Goal: Task Accomplishment & Management: Manage account settings

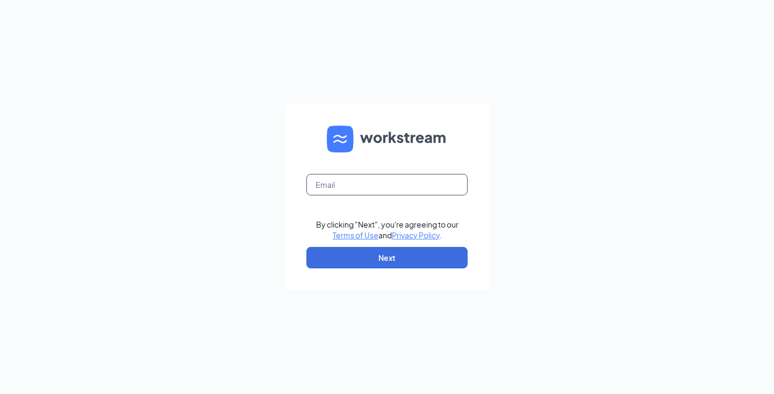
click at [365, 186] on input "text" at bounding box center [386, 184] width 161 height 21
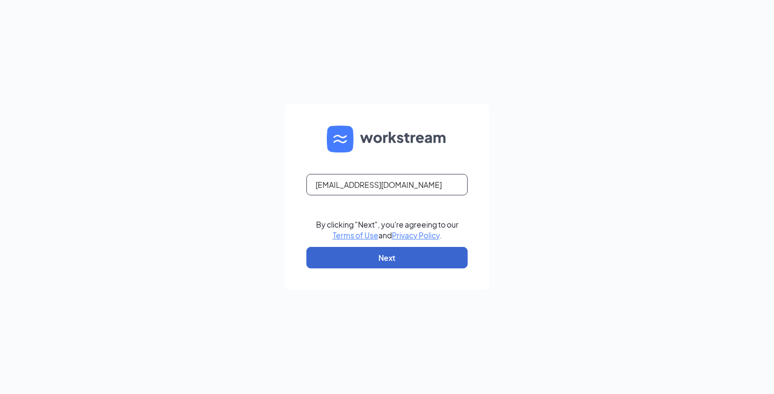
type input "alanapwoods@gmail.com"
click at [416, 260] on button "Next" at bounding box center [386, 257] width 161 height 21
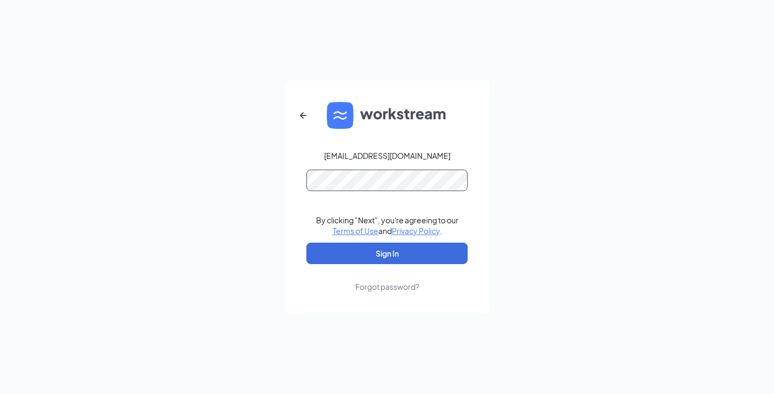
click at [387, 254] on button "Sign In" at bounding box center [386, 253] width 161 height 21
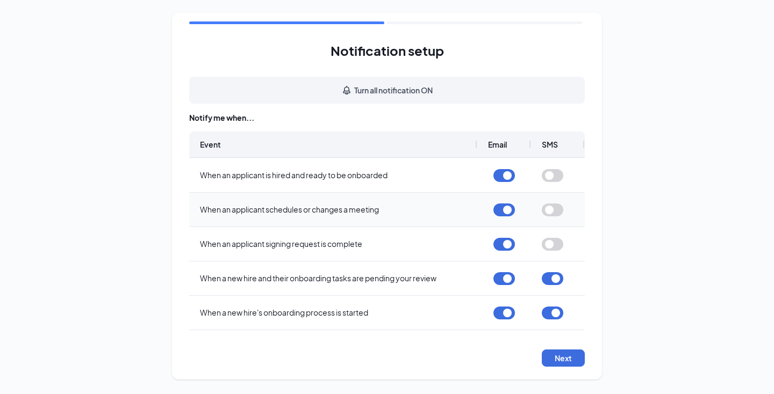
click at [553, 210] on button "button" at bounding box center [552, 210] width 21 height 13
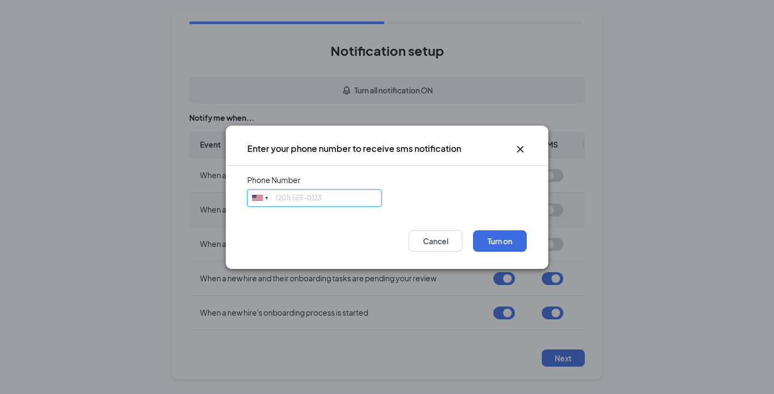
click at [318, 198] on input "tel" at bounding box center [314, 198] width 134 height 17
type input "8179468370"
click at [487, 248] on button "Turn on" at bounding box center [500, 240] width 54 height 21
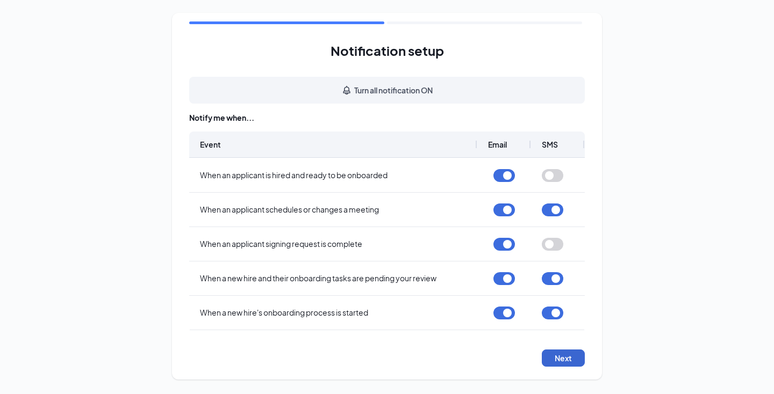
click at [572, 365] on button "Next" at bounding box center [563, 358] width 43 height 17
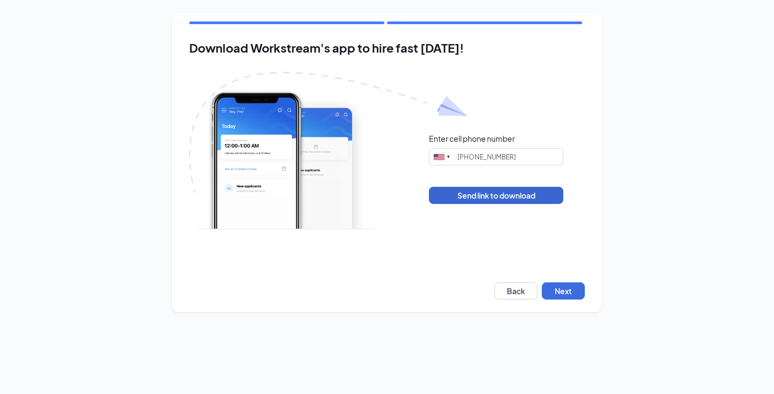
click at [502, 197] on button "Send link to download" at bounding box center [496, 195] width 134 height 17
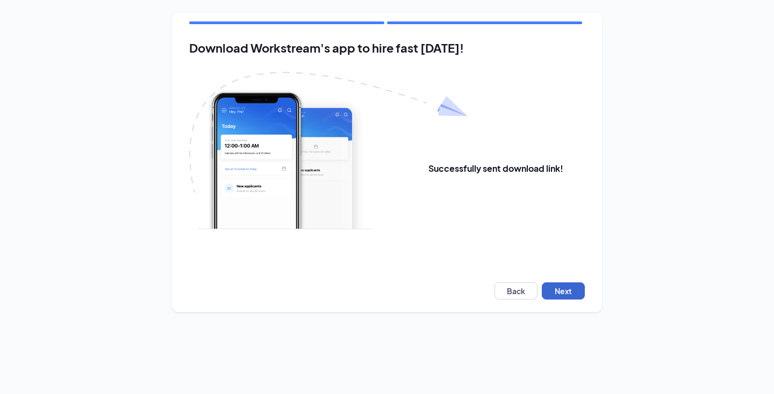
click at [571, 294] on button "Next" at bounding box center [563, 291] width 43 height 17
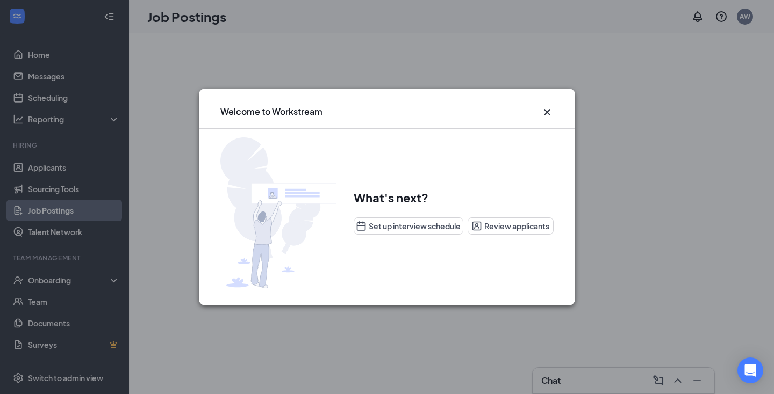
click at [499, 227] on button "Review applicants" at bounding box center [510, 226] width 86 height 17
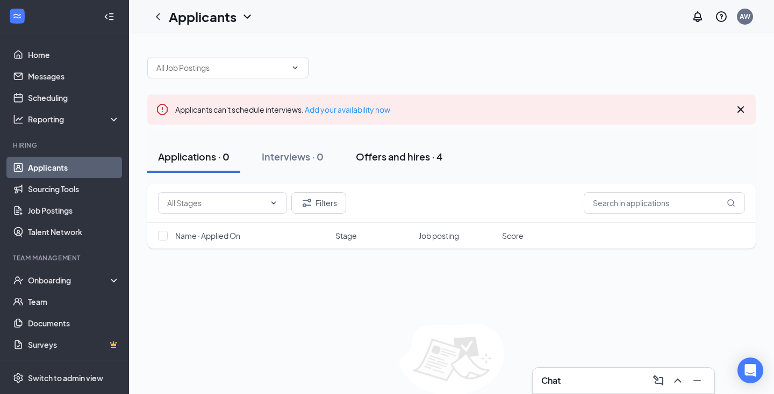
click at [410, 158] on div "Offers and hires · 4" at bounding box center [399, 156] width 87 height 13
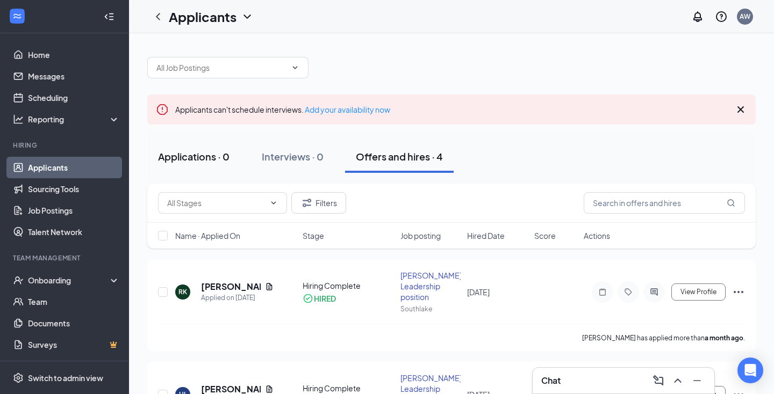
click at [201, 164] on button "Applications · 0" at bounding box center [193, 157] width 93 height 32
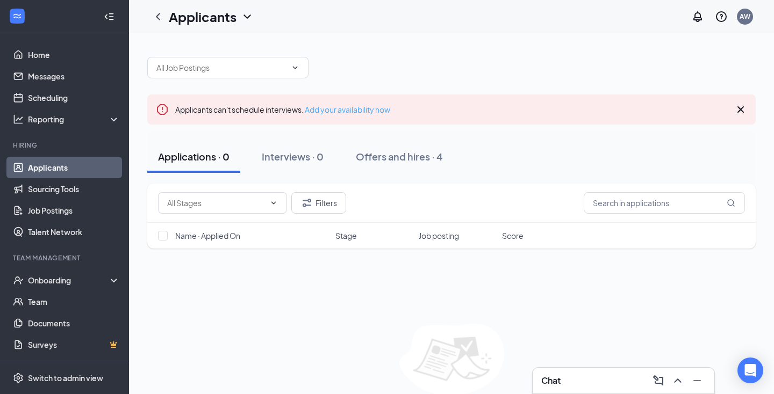
click at [347, 112] on link "Add your availability now" at bounding box center [347, 110] width 85 height 10
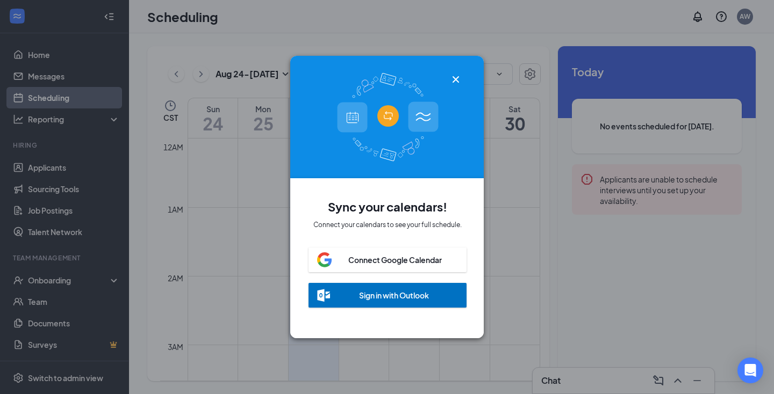
scroll to position [528, 0]
click at [455, 80] on icon "Cross" at bounding box center [455, 79] width 6 height 6
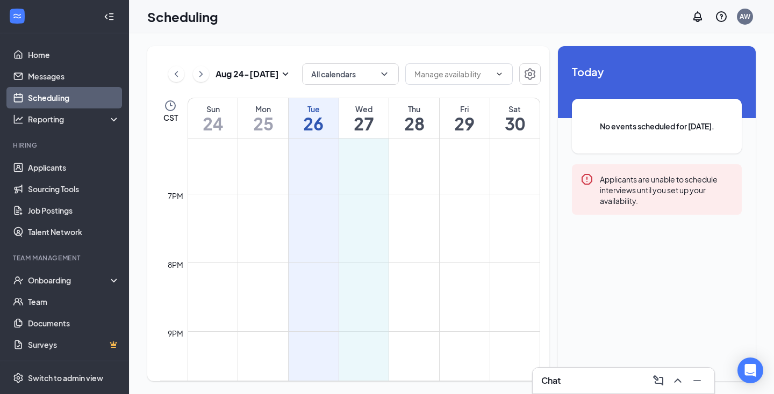
scroll to position [1253, 0]
drag, startPoint x: 359, startPoint y: 186, endPoint x: 365, endPoint y: 318, distance: 131.8
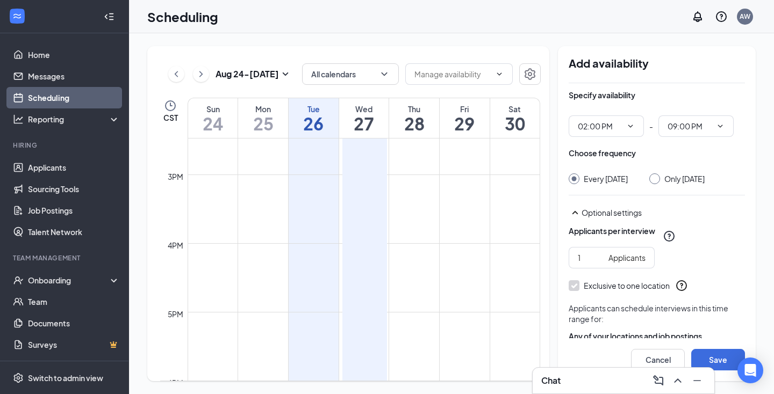
scroll to position [995, 0]
click at [597, 264] on input "2" at bounding box center [591, 258] width 26 height 12
click at [597, 264] on input "3" at bounding box center [591, 258] width 26 height 12
click at [597, 264] on input "4" at bounding box center [591, 258] width 26 height 12
click at [599, 264] on input "5" at bounding box center [591, 258] width 26 height 12
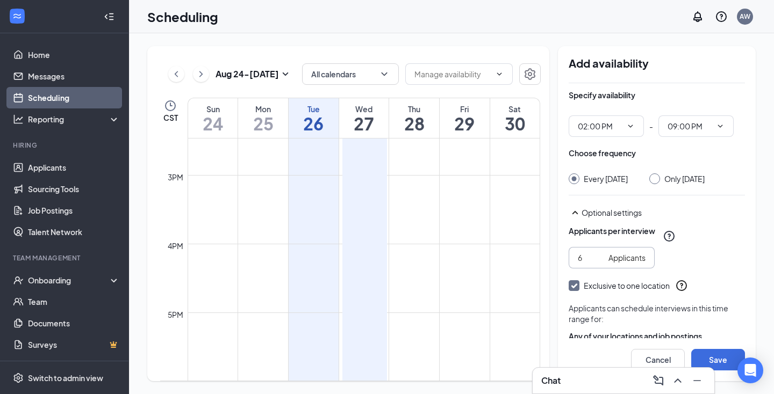
click at [599, 264] on input "6" at bounding box center [591, 258] width 26 height 12
click at [599, 264] on input "7" at bounding box center [591, 258] width 26 height 12
click at [599, 264] on input "8" at bounding box center [591, 258] width 26 height 12
click at [599, 264] on input "9" at bounding box center [591, 258] width 26 height 12
click at [599, 264] on input "10" at bounding box center [591, 258] width 26 height 12
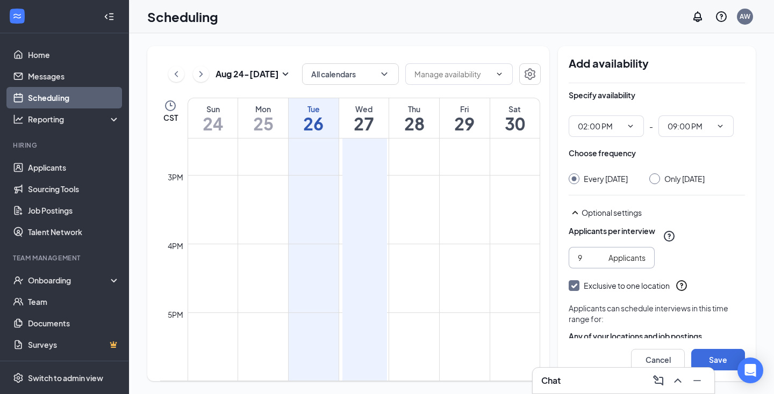
click at [599, 264] on input "9" at bounding box center [591, 258] width 26 height 12
click at [599, 264] on input "8" at bounding box center [591, 258] width 26 height 12
click at [599, 264] on input "7" at bounding box center [591, 258] width 26 height 12
click at [599, 264] on input "6" at bounding box center [591, 258] width 26 height 12
click at [599, 264] on input "5" at bounding box center [591, 258] width 26 height 12
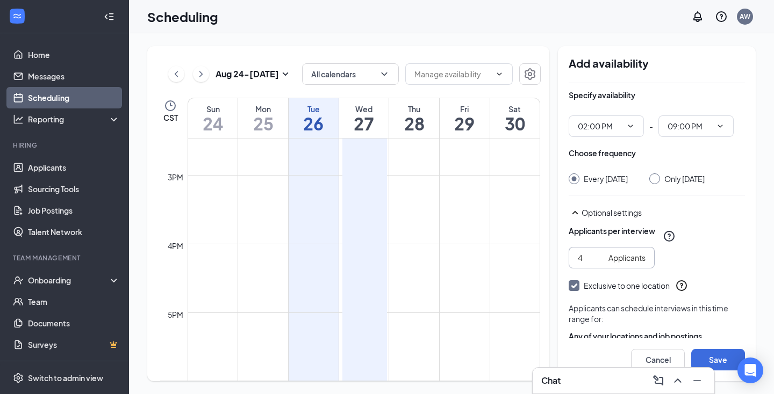
click at [599, 264] on input "4" at bounding box center [591, 258] width 26 height 12
click at [599, 264] on input "3" at bounding box center [591, 258] width 26 height 12
type input "2"
click at [599, 264] on input "2" at bounding box center [591, 258] width 26 height 12
click at [713, 265] on div "2 Applicants" at bounding box center [656, 257] width 176 height 21
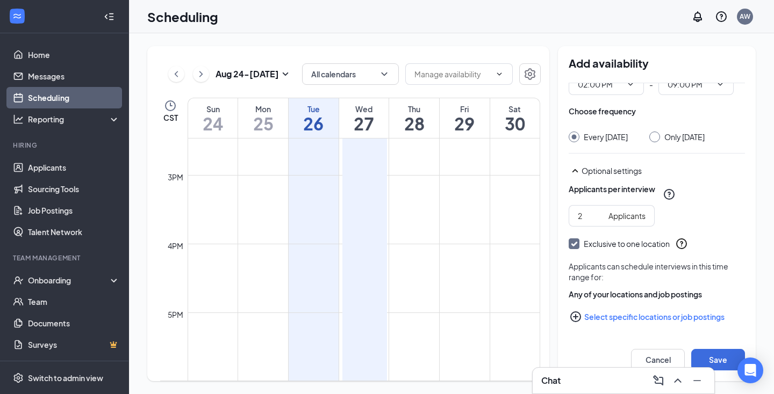
scroll to position [53, 0]
click at [116, 121] on div "Reporting" at bounding box center [74, 119] width 92 height 11
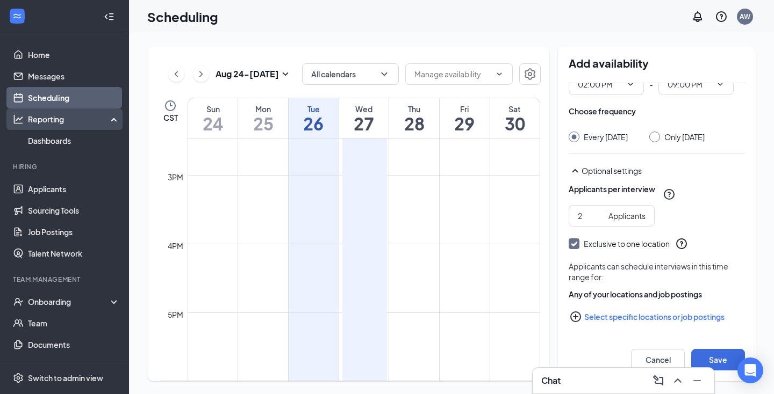
click at [88, 119] on div "Reporting" at bounding box center [74, 119] width 92 height 11
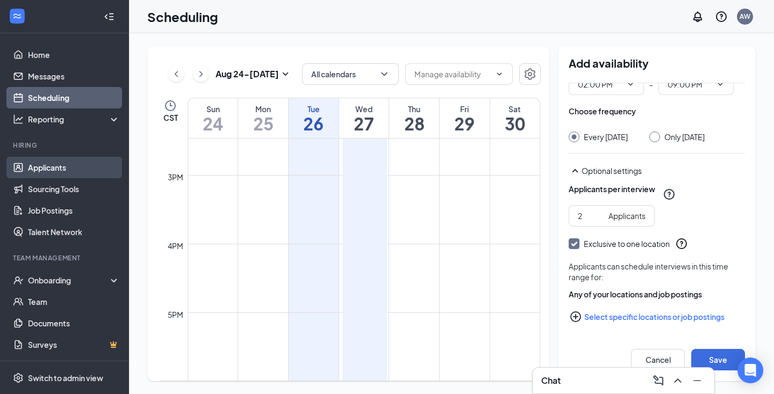
click at [67, 171] on link "Applicants" at bounding box center [74, 167] width 92 height 21
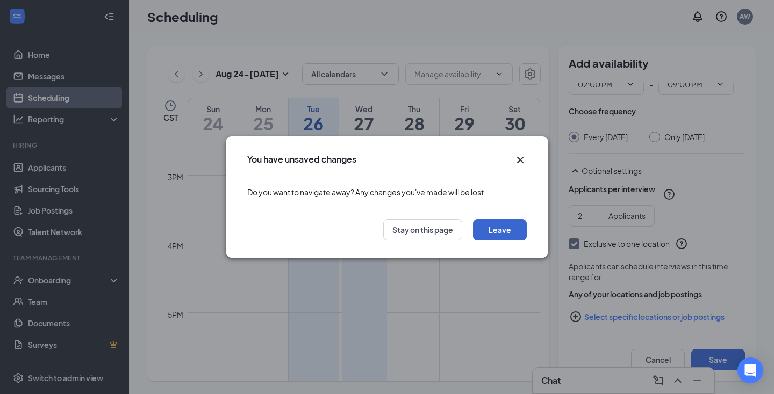
click at [494, 235] on button "Leave" at bounding box center [500, 229] width 54 height 21
